Goal: Navigation & Orientation: Find specific page/section

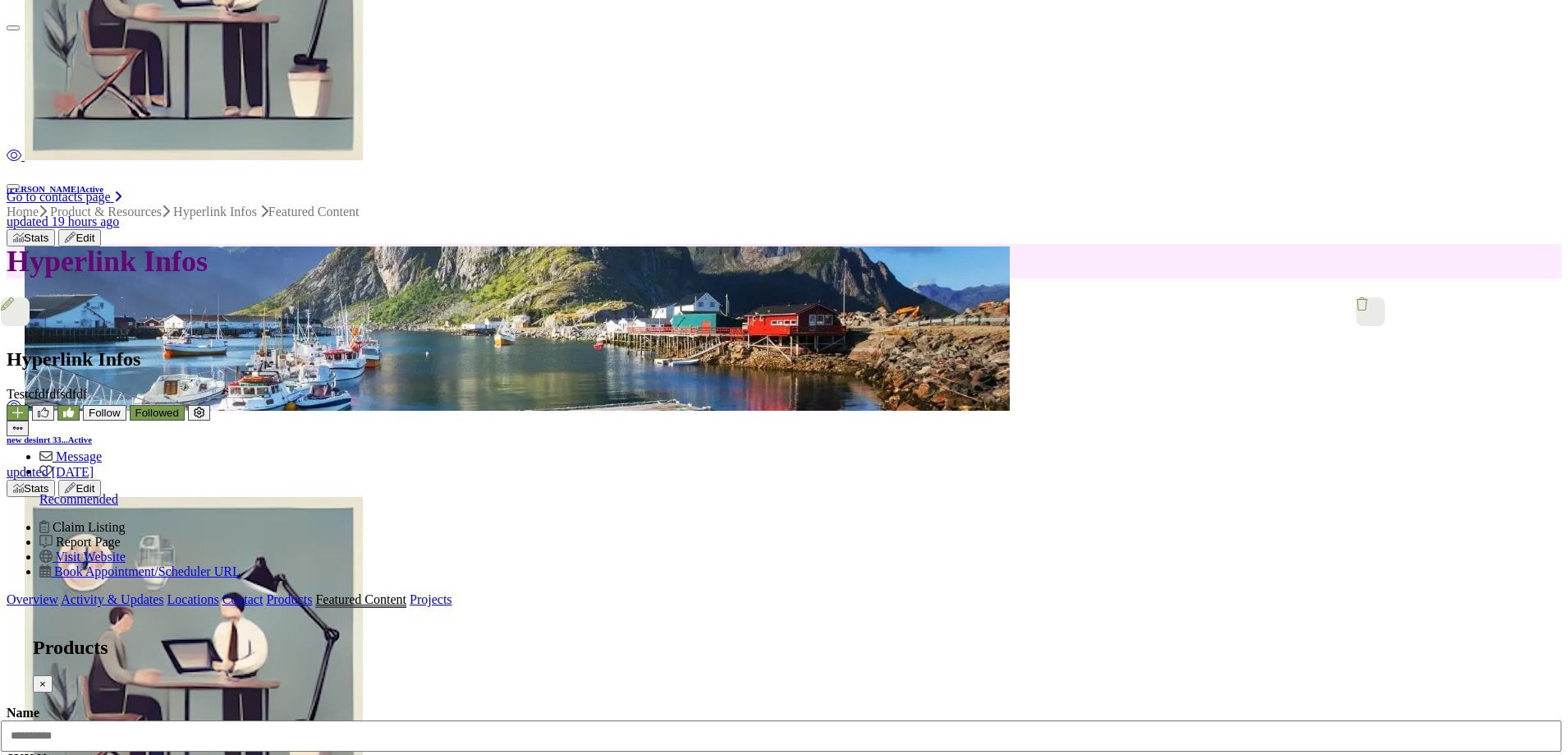
scroll to position [821, 0]
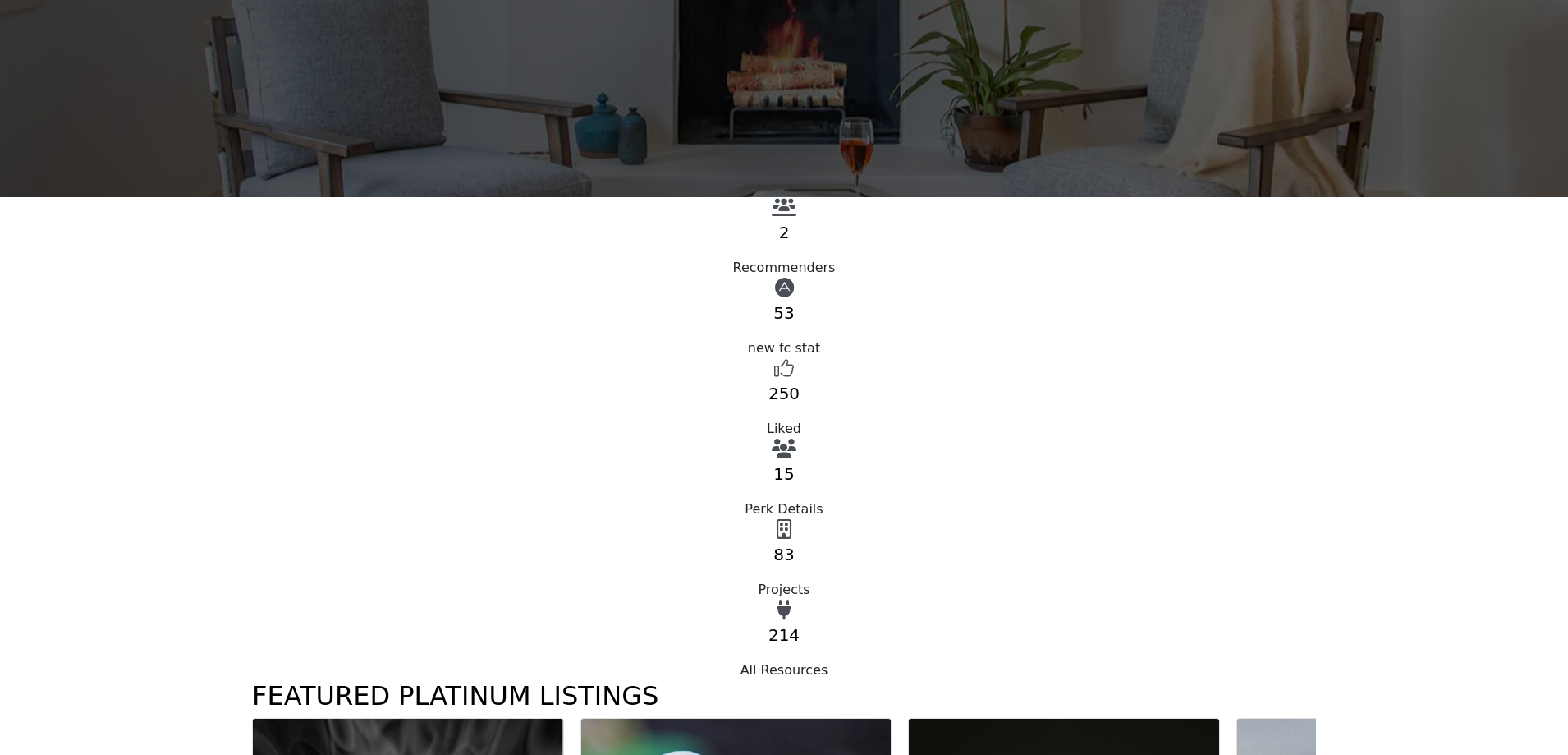
scroll to position [411, 0]
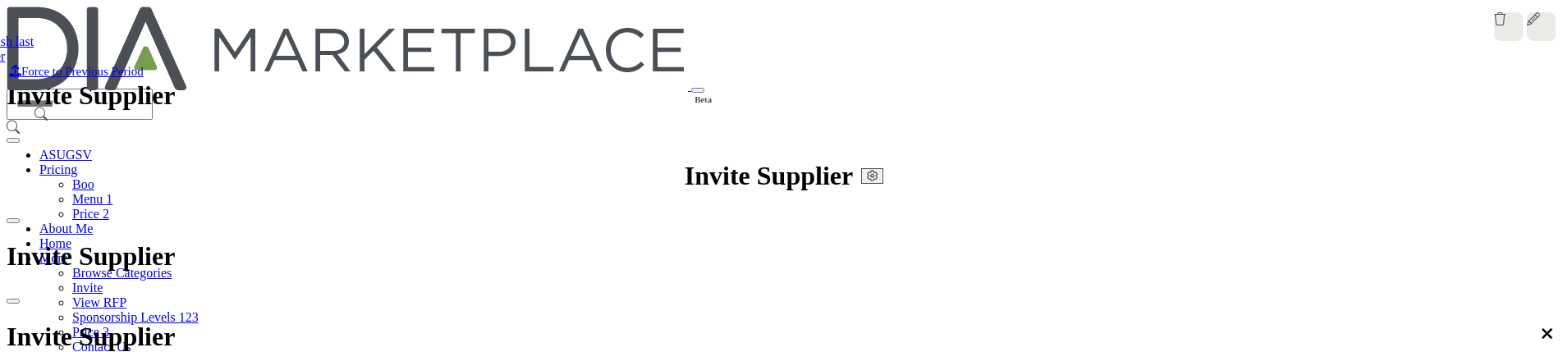
scroll to position [246, 0]
